Goal: Task Accomplishment & Management: Use online tool/utility

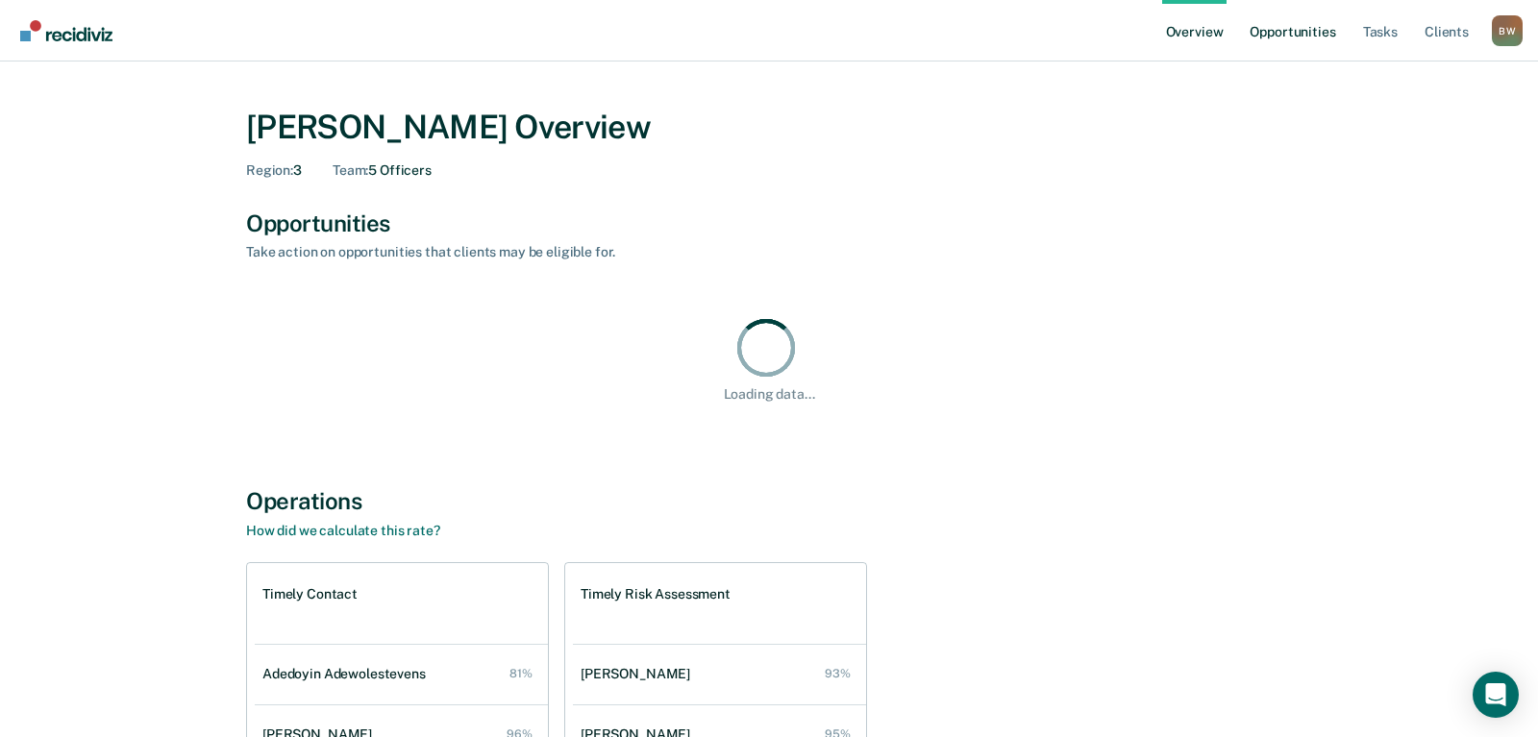
click at [1294, 28] on link "Opportunities" at bounding box center [1292, 31] width 93 height 62
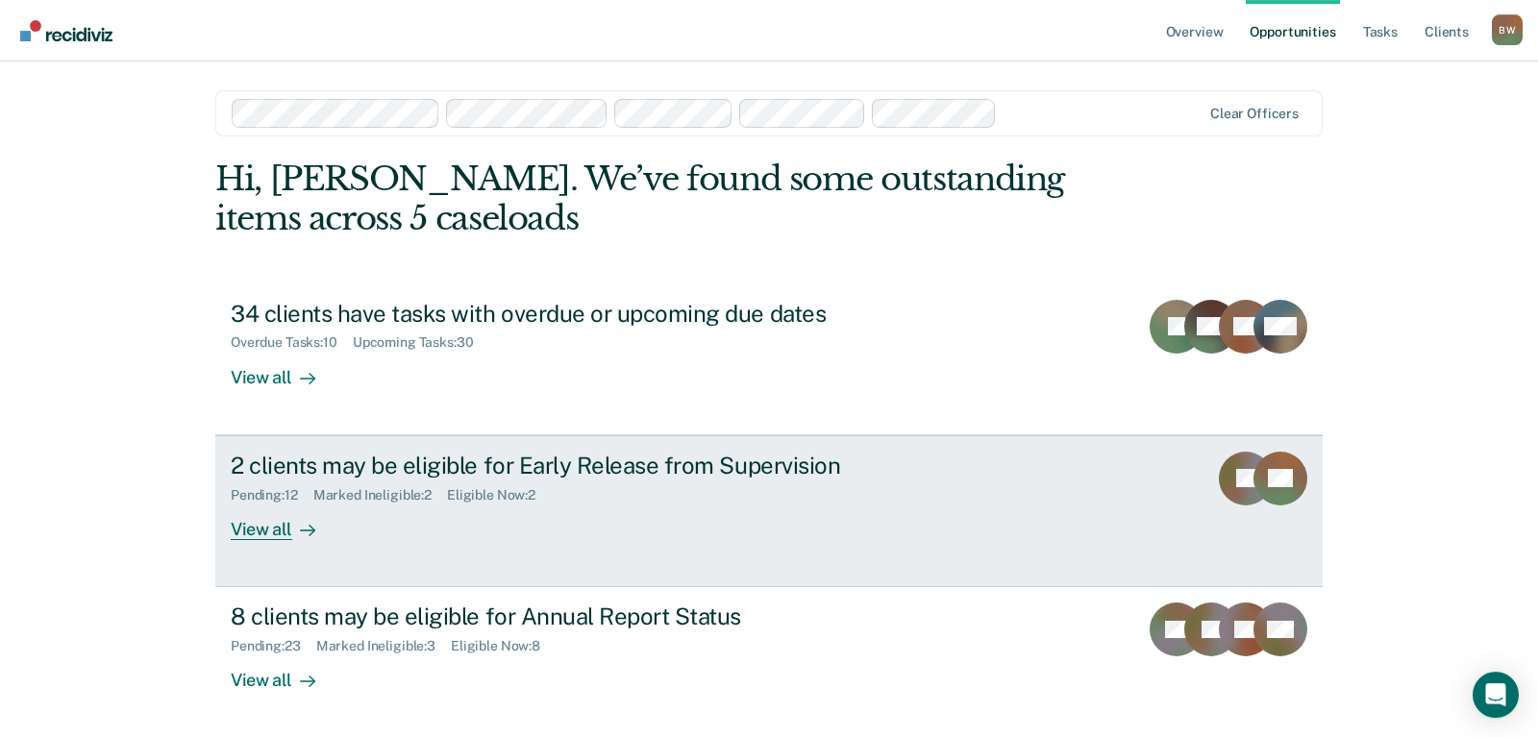
scroll to position [3, 0]
click at [356, 459] on div "2 clients may be eligible for Early Release from Supervision" at bounding box center [568, 465] width 675 height 28
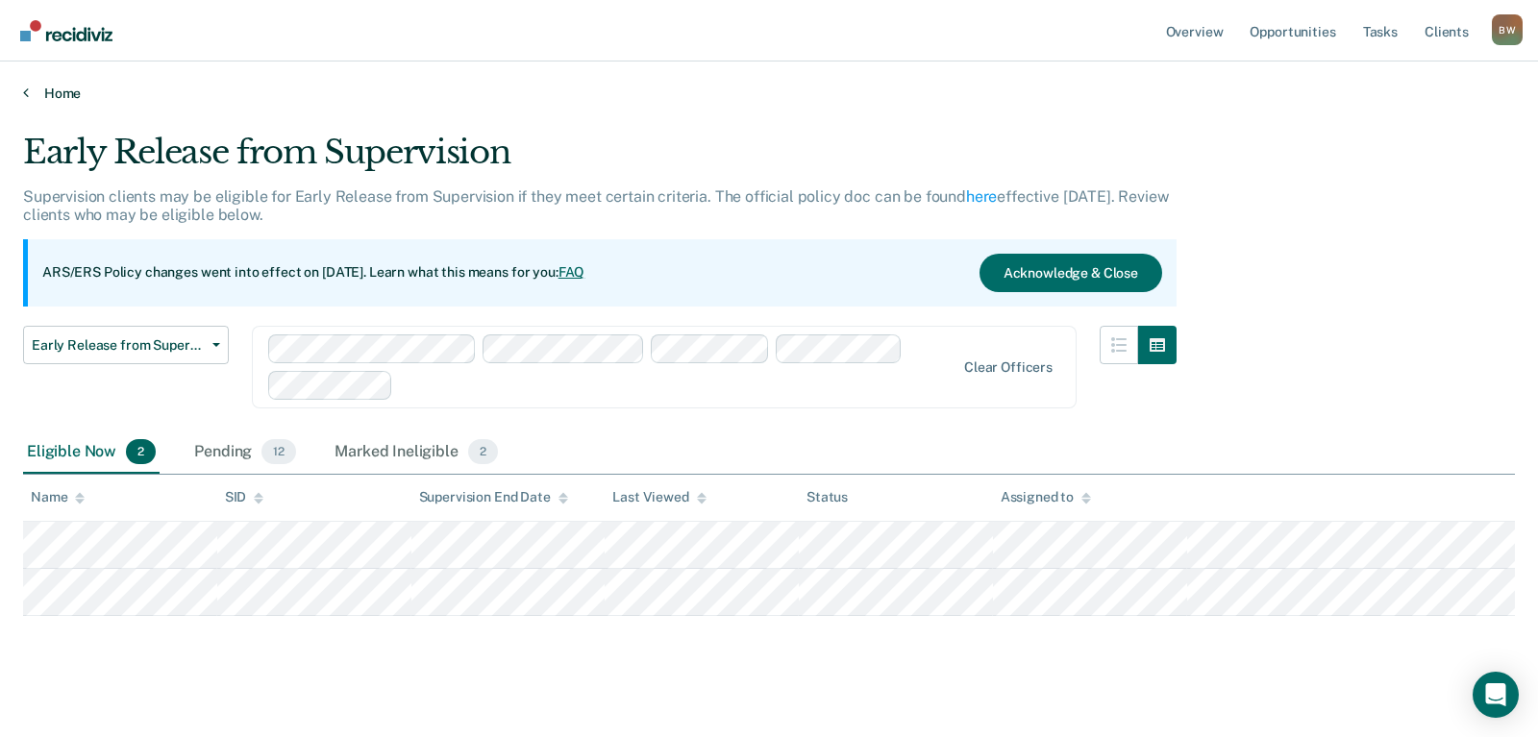
click at [582, 98] on link "Home" at bounding box center [769, 93] width 1492 height 17
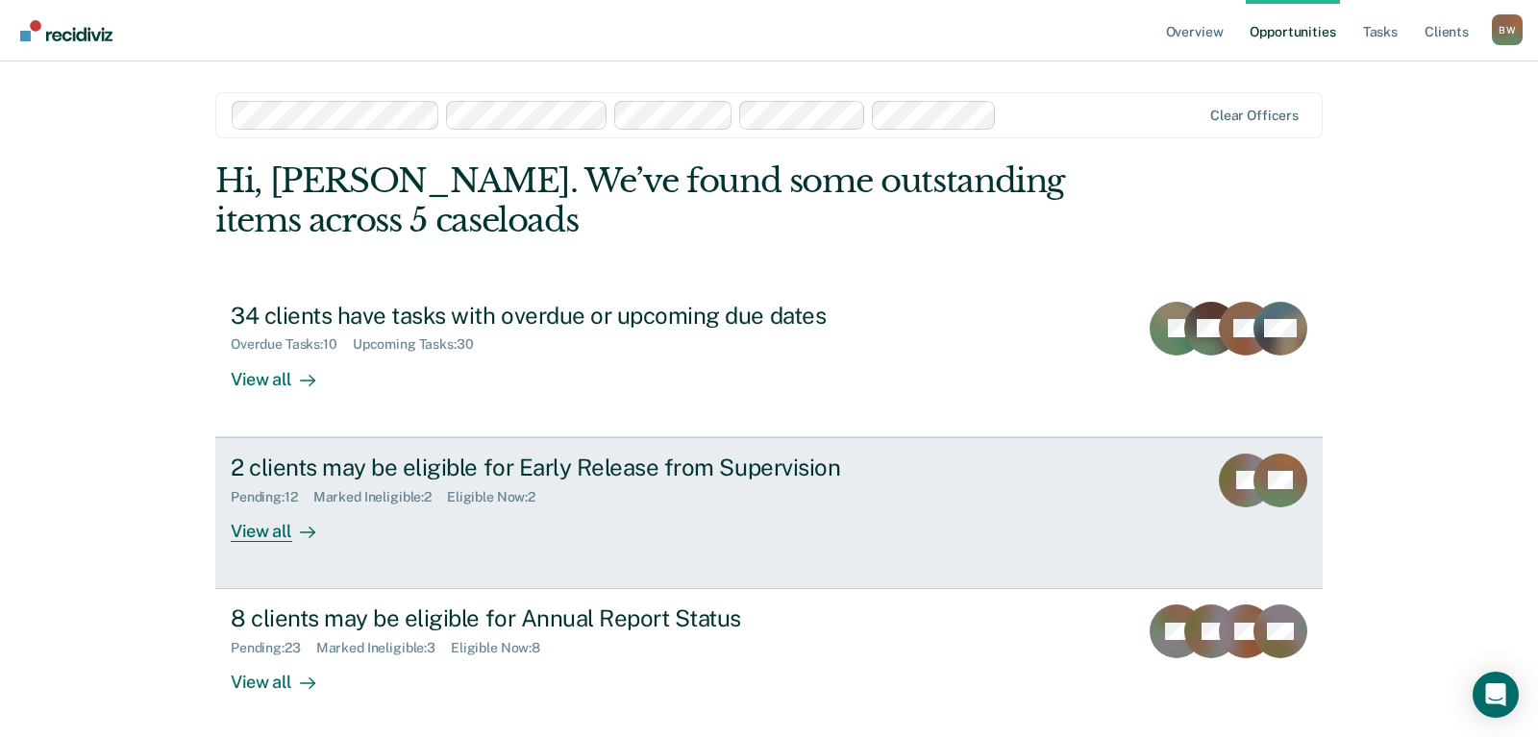
click at [420, 448] on link "2 clients may be eligible for Early Release from Supervision Pending : 12 Marke…" at bounding box center [768, 513] width 1107 height 152
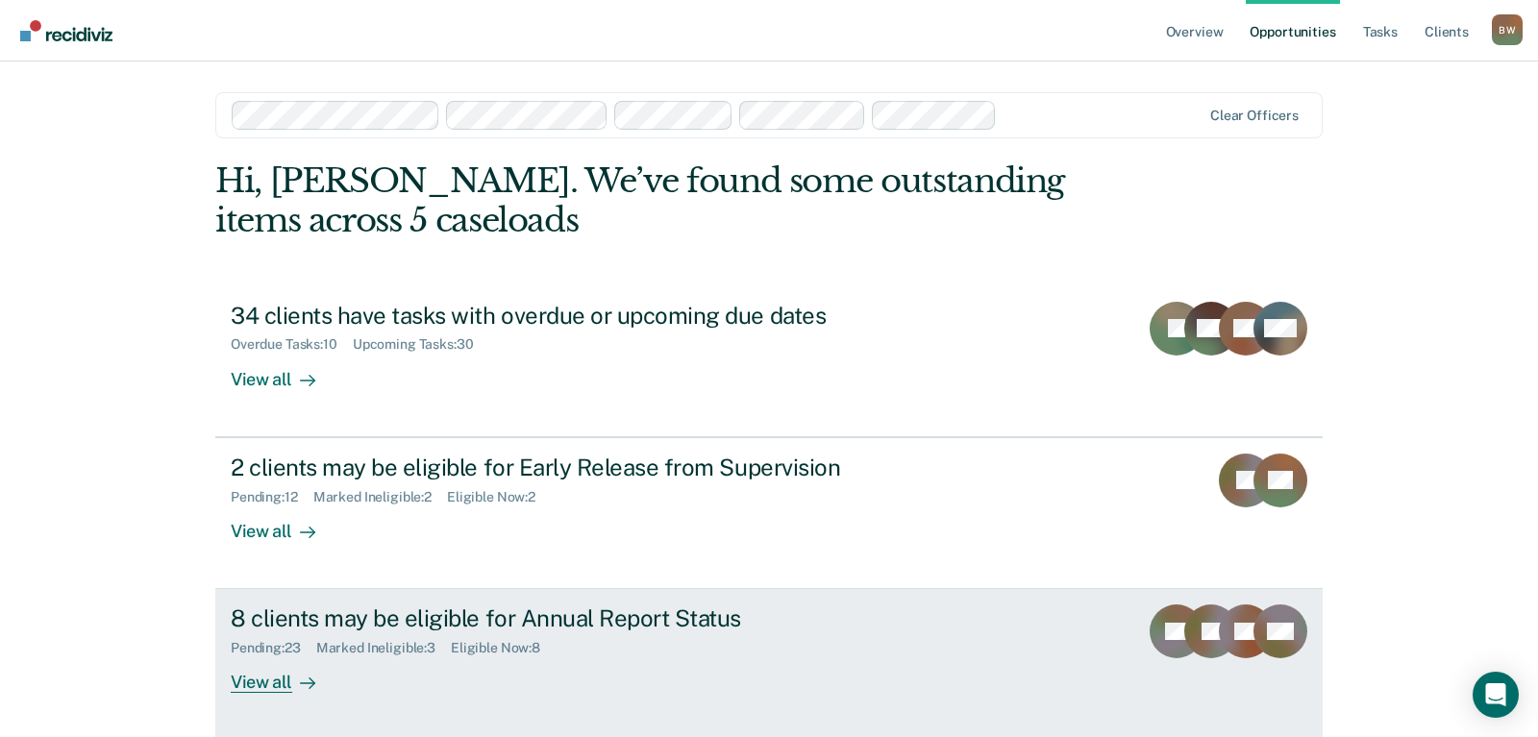
click at [282, 619] on div "8 clients may be eligible for Annual Report Status" at bounding box center [568, 619] width 675 height 28
